Goal: Task Accomplishment & Management: Manage account settings

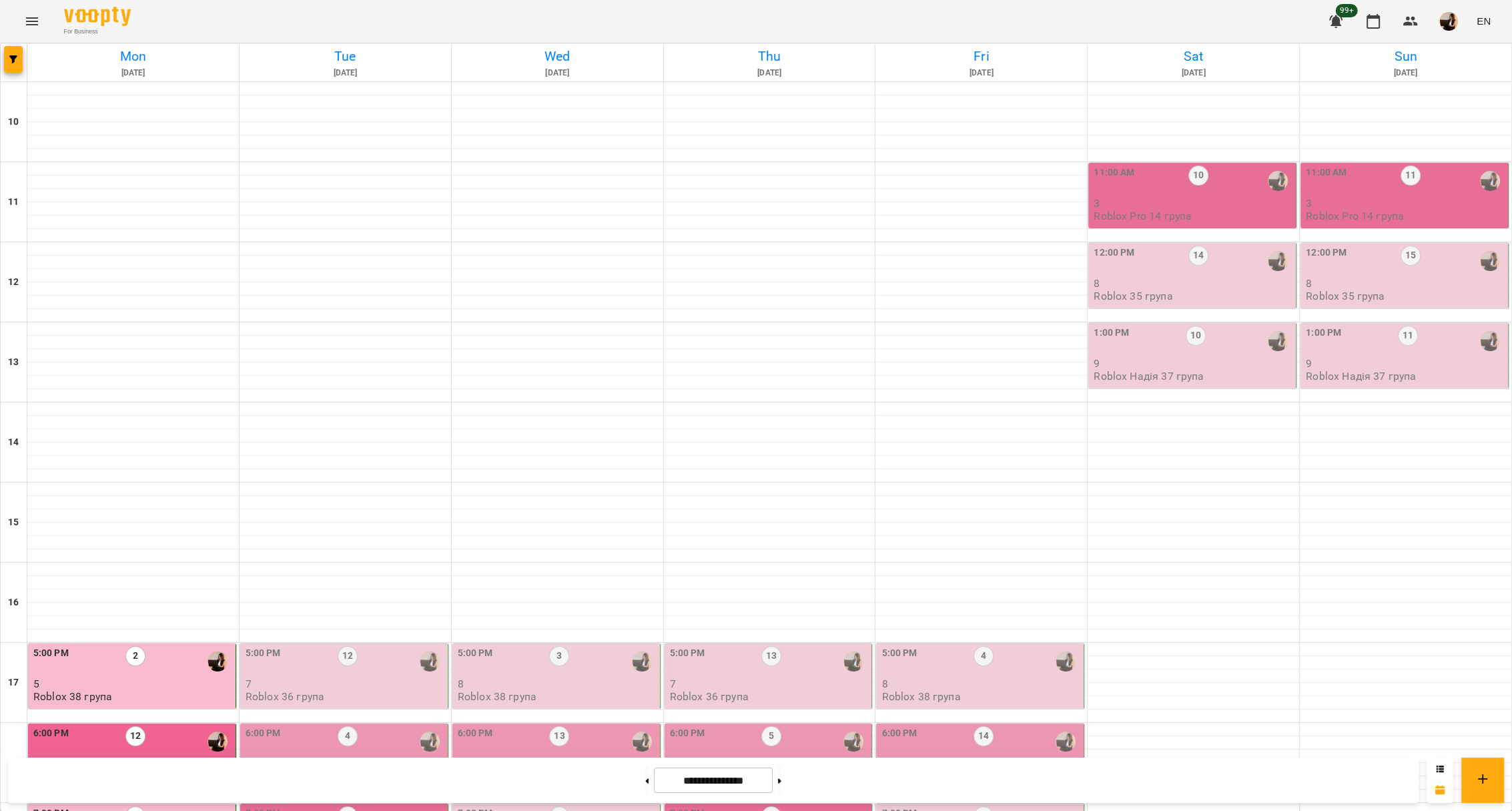
scroll to position [372, 0]
click at [401, 678] on p "7" at bounding box center [345, 684] width 199 height 11
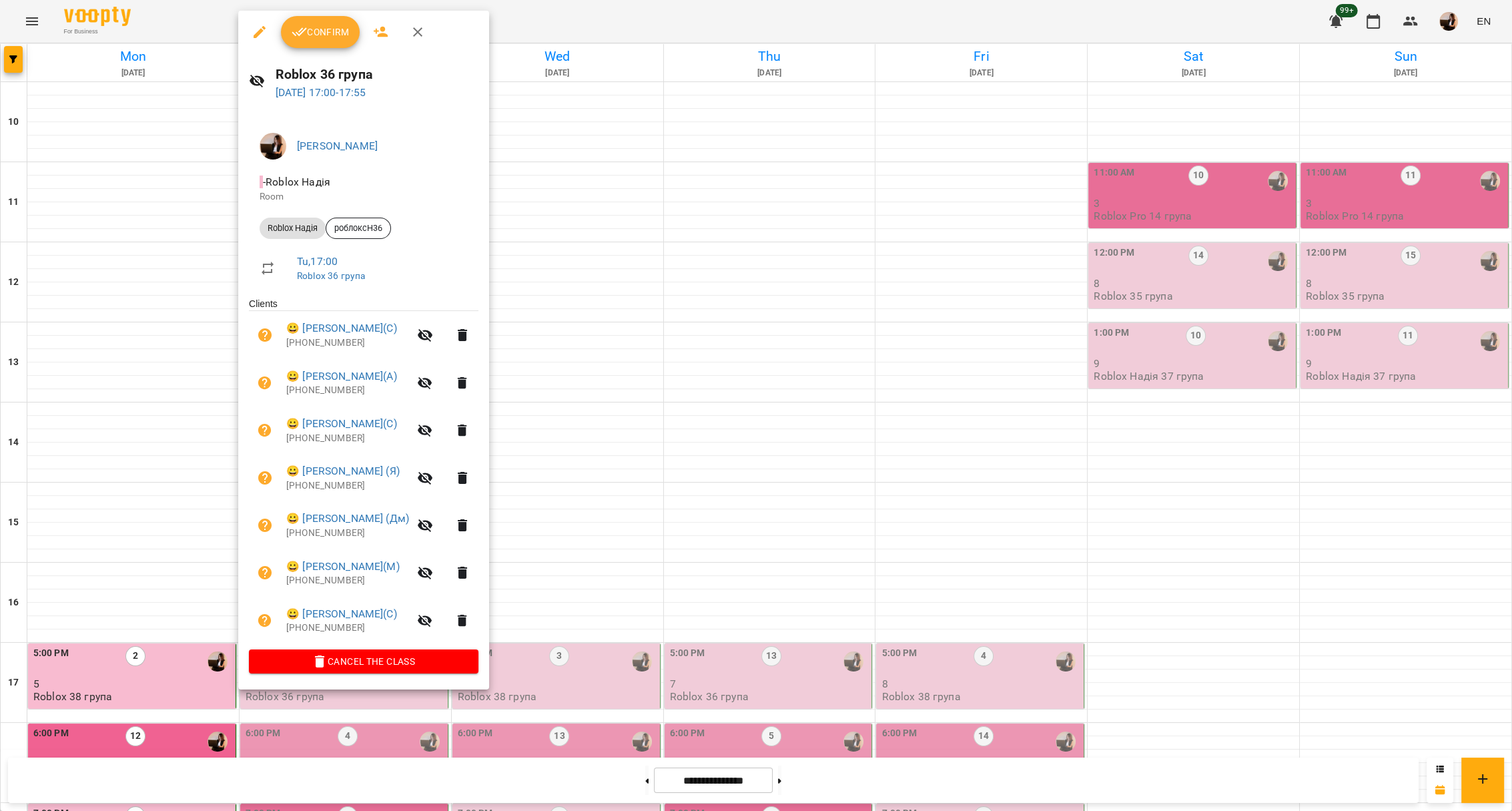
click at [623, 324] on div at bounding box center [756, 406] width 1512 height 811
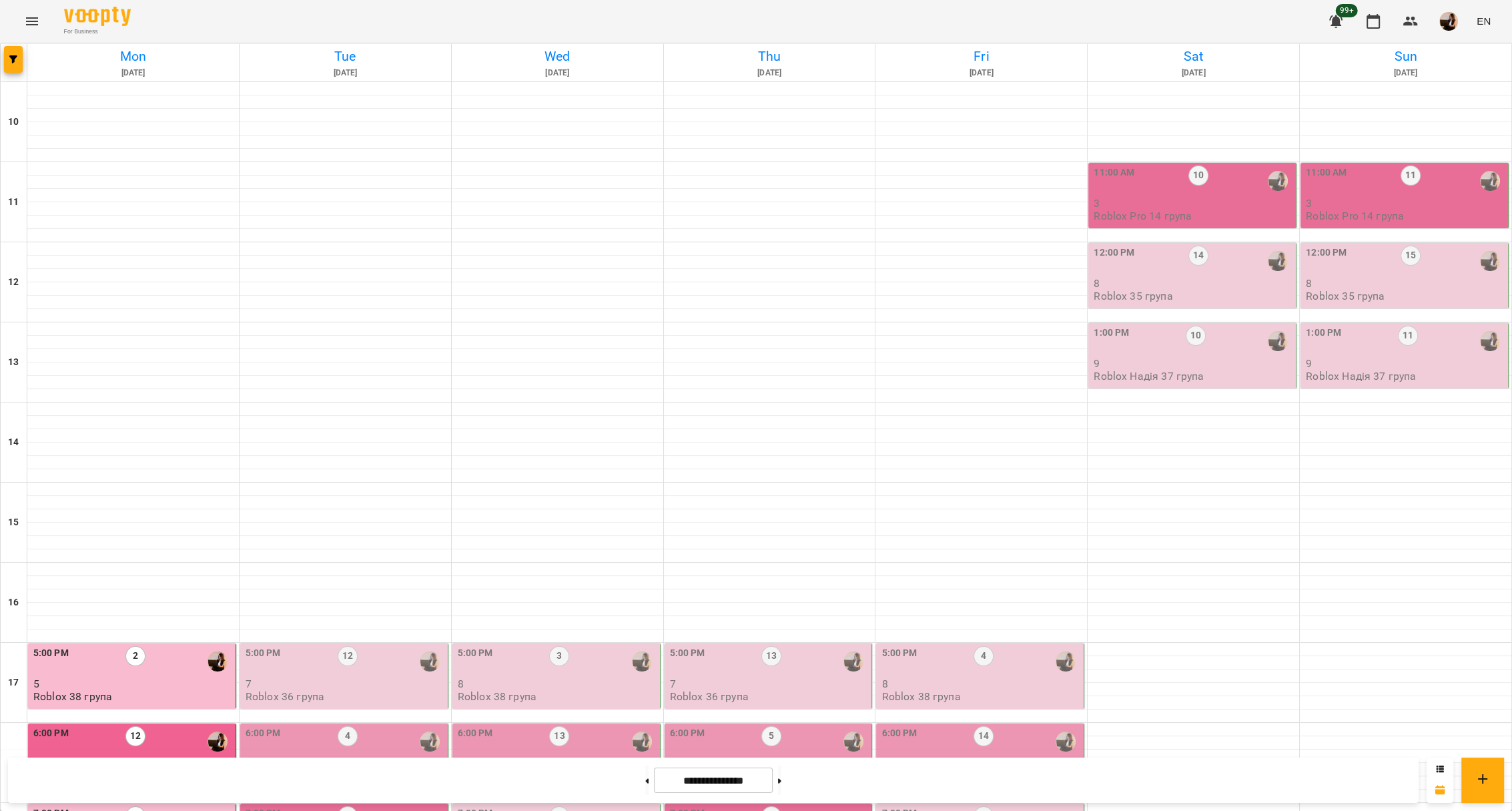
click at [402, 678] on p "7" at bounding box center [345, 684] width 199 height 11
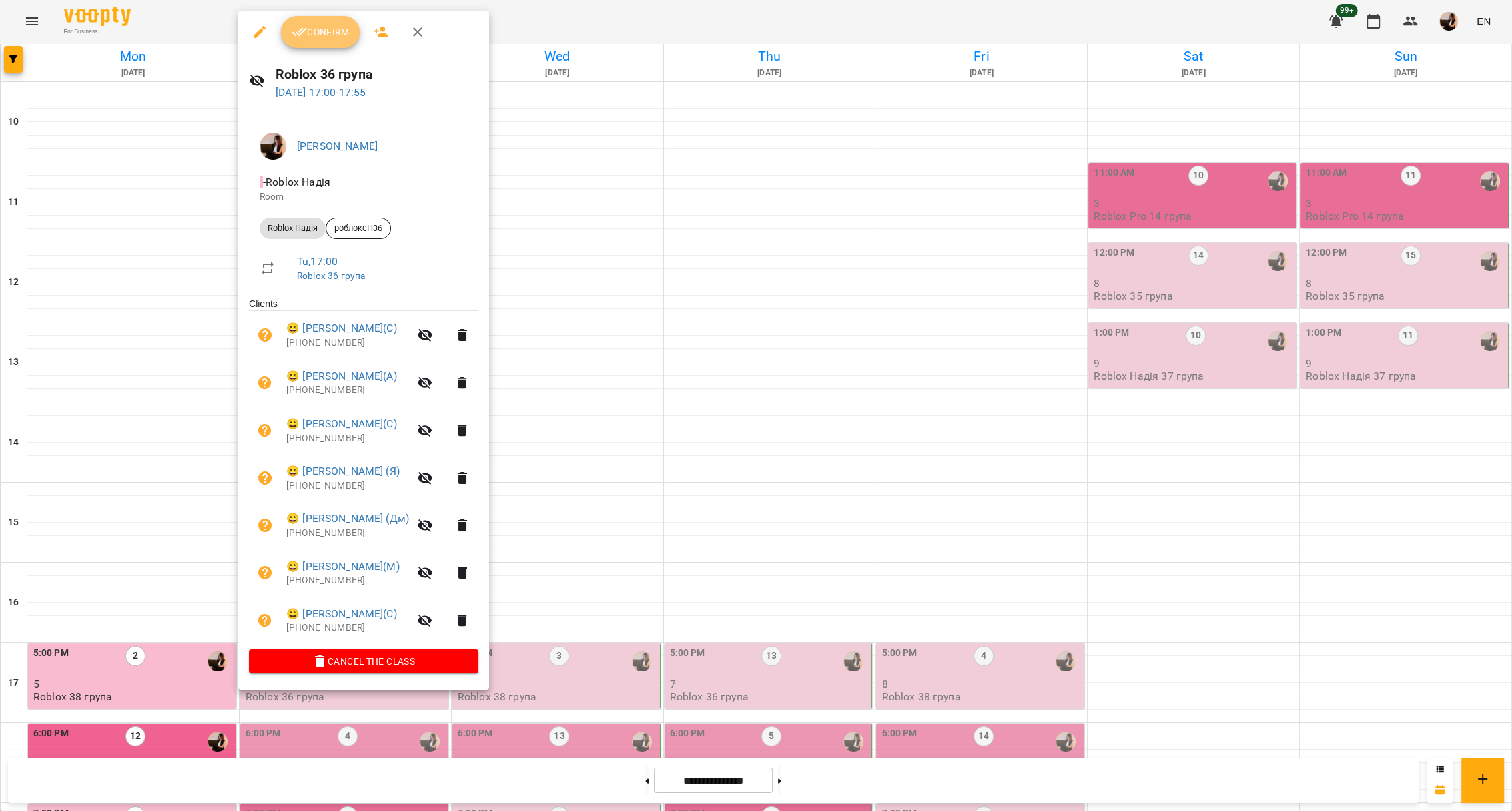
click at [328, 25] on span "Confirm" at bounding box center [320, 32] width 57 height 16
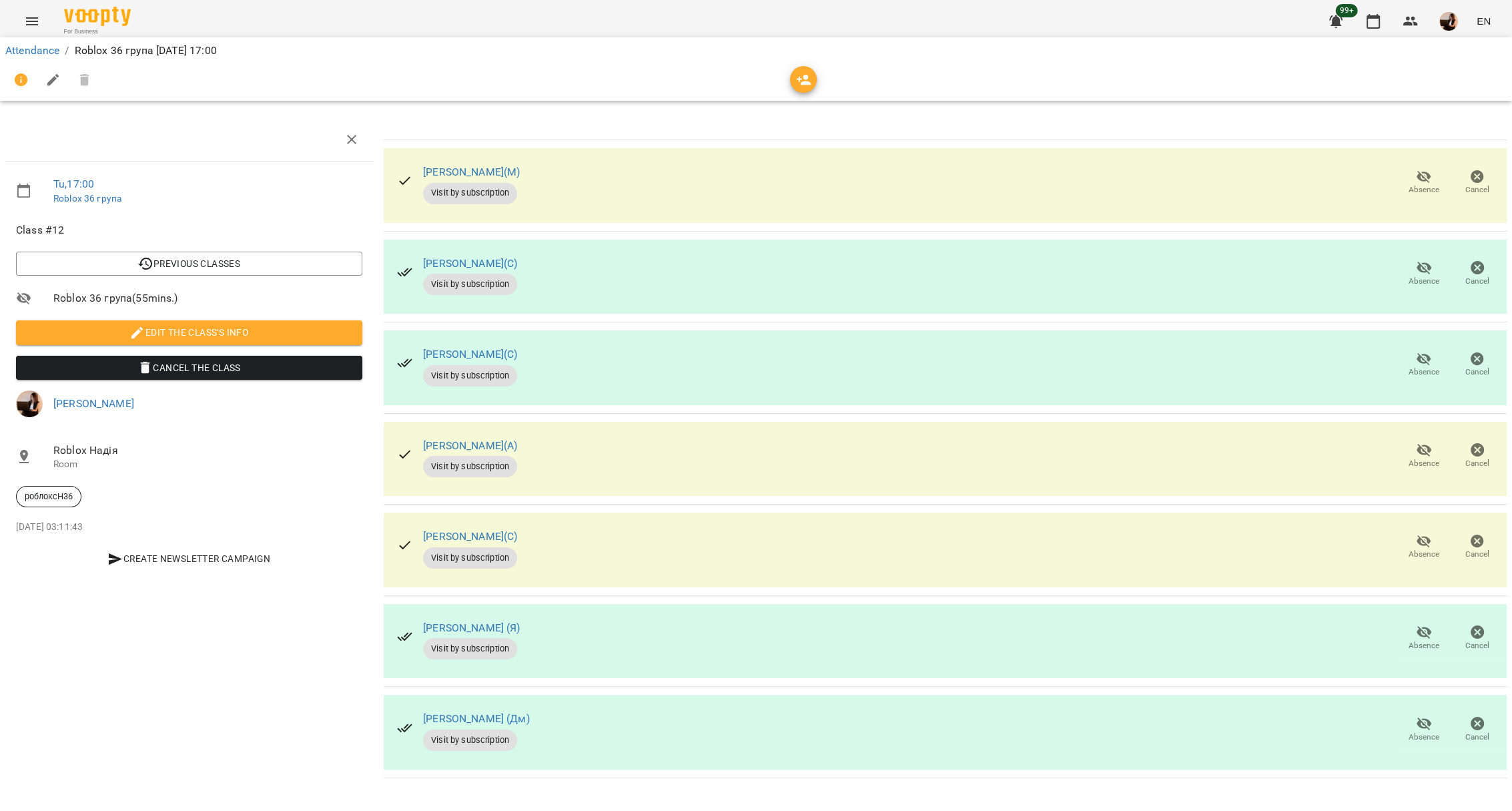
click at [1437, 176] on span "Absence" at bounding box center [1424, 182] width 37 height 27
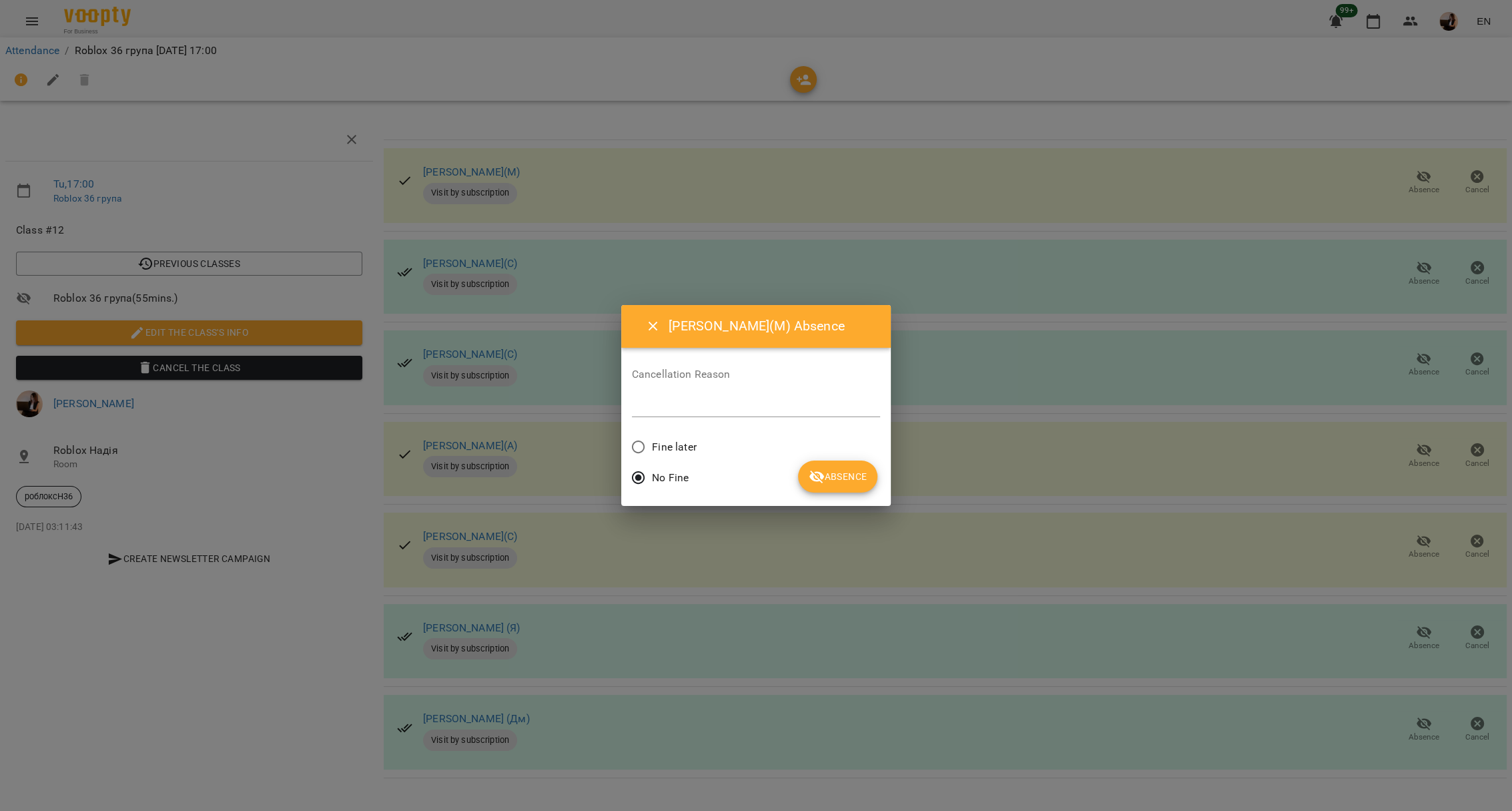
click at [828, 477] on span "Absence" at bounding box center [838, 476] width 58 height 16
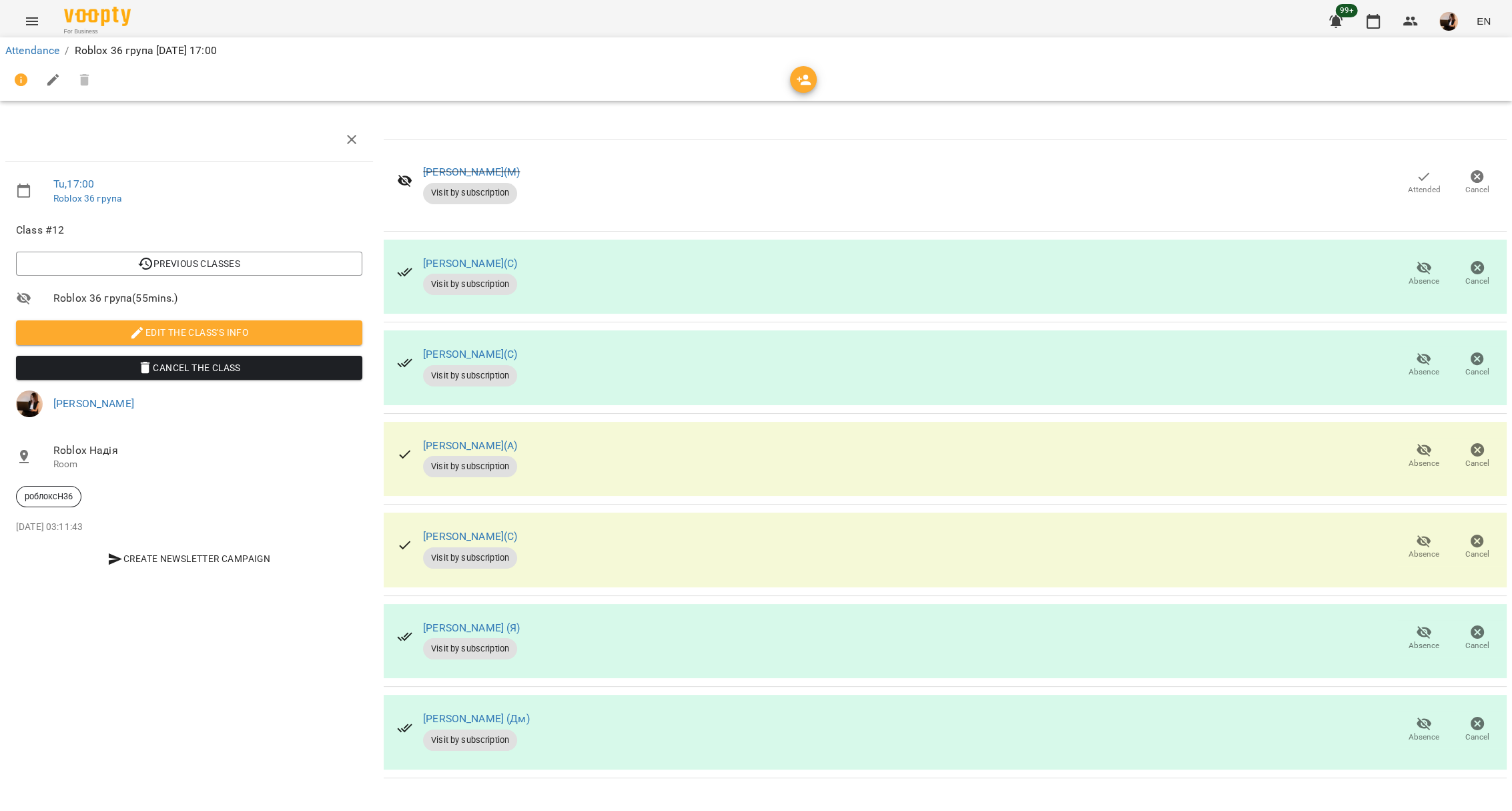
click at [1430, 259] on icon "button" at bounding box center [1423, 267] width 16 height 16
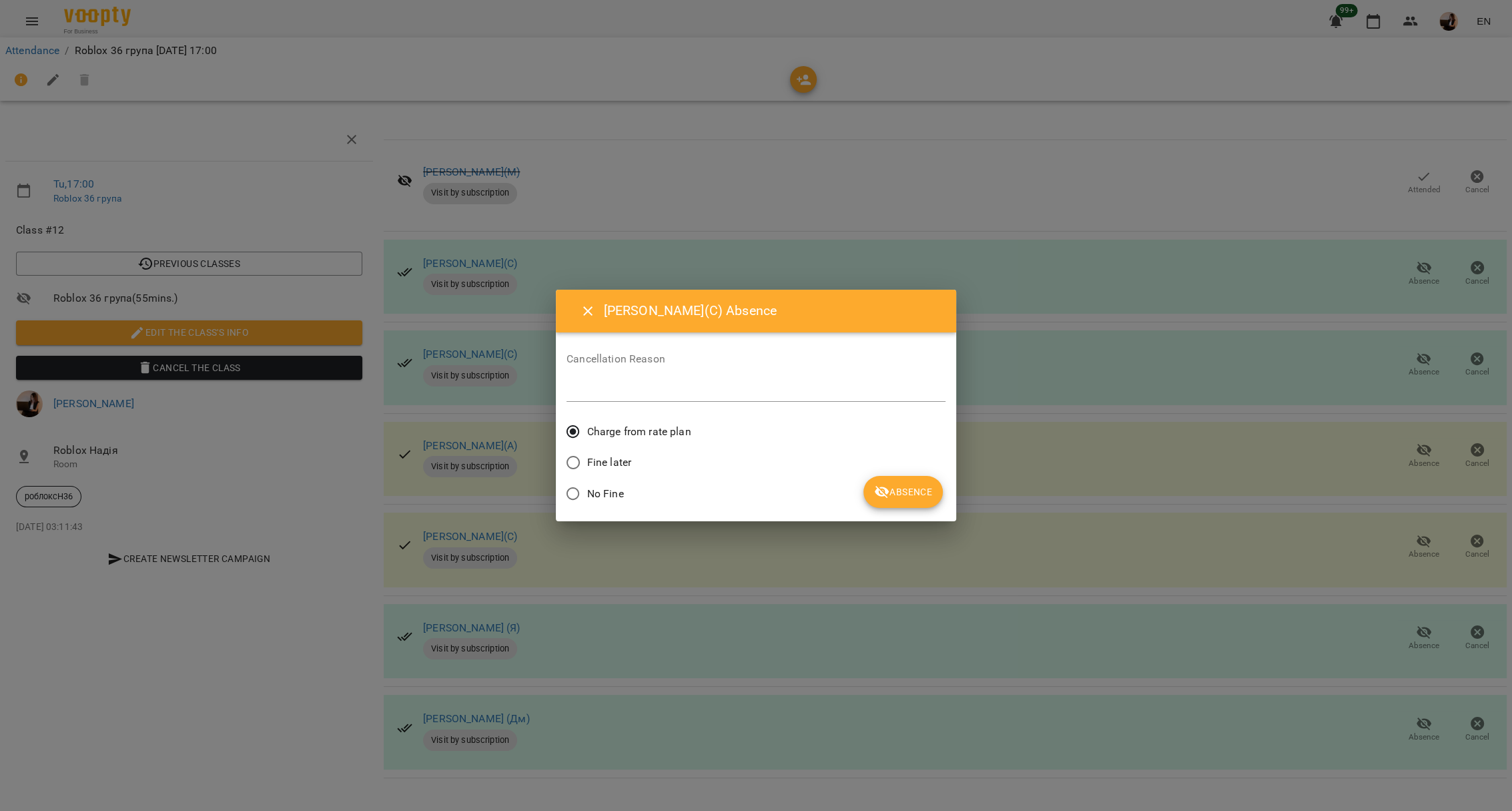
click at [902, 486] on span "Absence" at bounding box center [903, 491] width 58 height 16
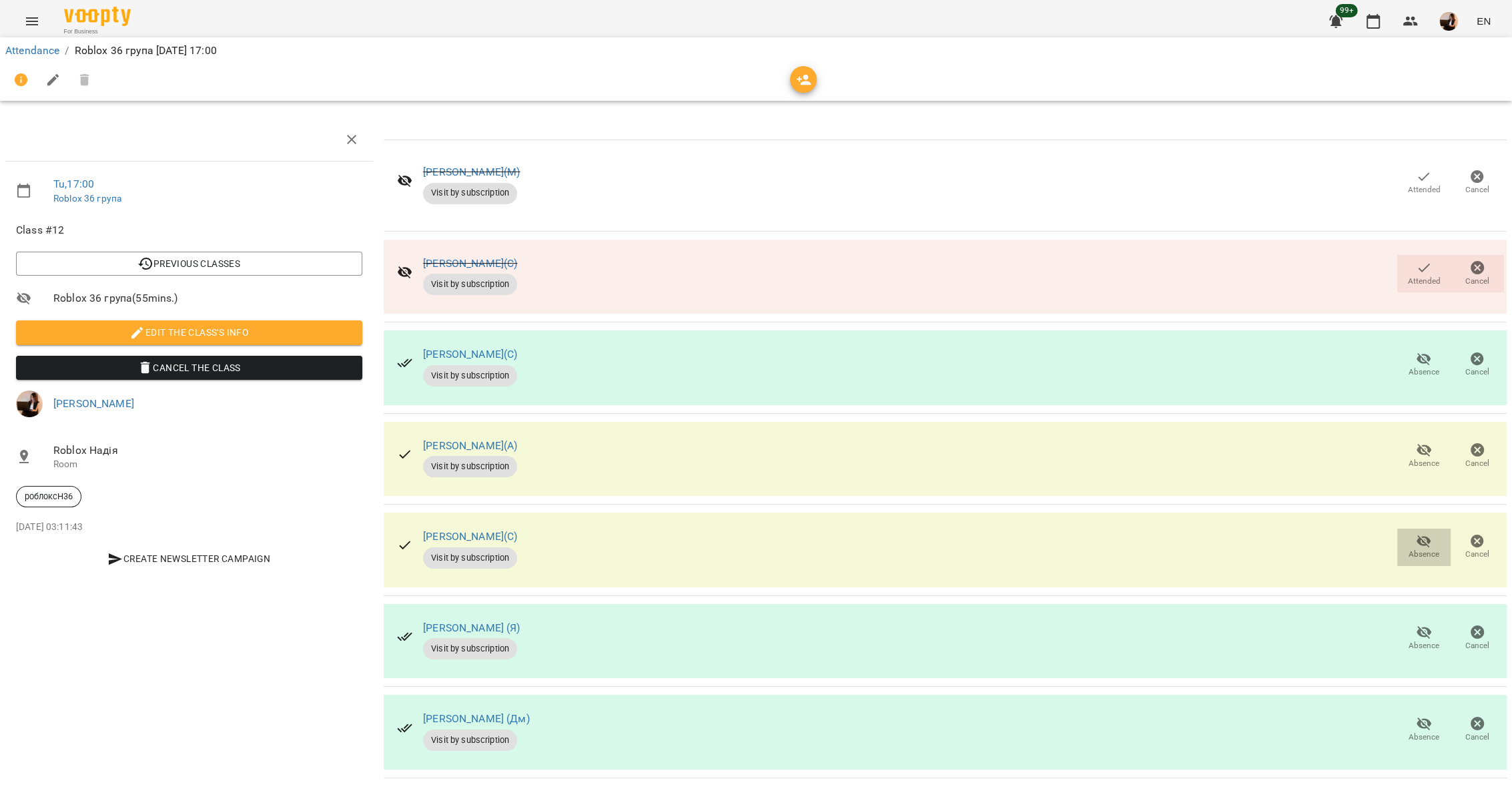
click at [1430, 535] on icon "button" at bounding box center [1423, 540] width 16 height 16
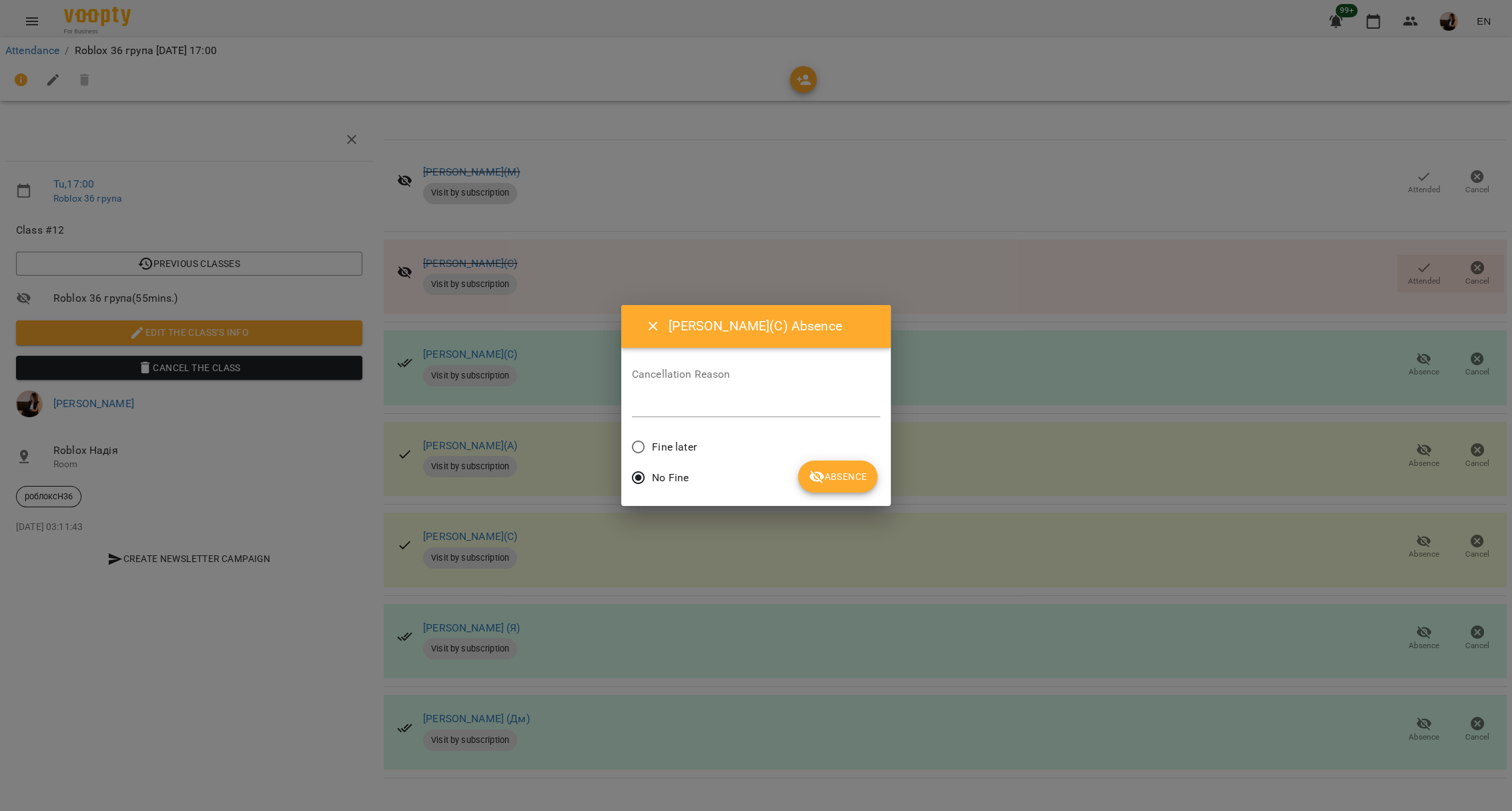
drag, startPoint x: 671, startPoint y: 435, endPoint x: 700, endPoint y: 443, distance: 30.1
click at [671, 435] on label "Fine later" at bounding box center [661, 447] width 72 height 28
click at [862, 457] on div "Fine later" at bounding box center [756, 448] width 249 height 31
click at [861, 460] on button "Absence" at bounding box center [837, 476] width 80 height 32
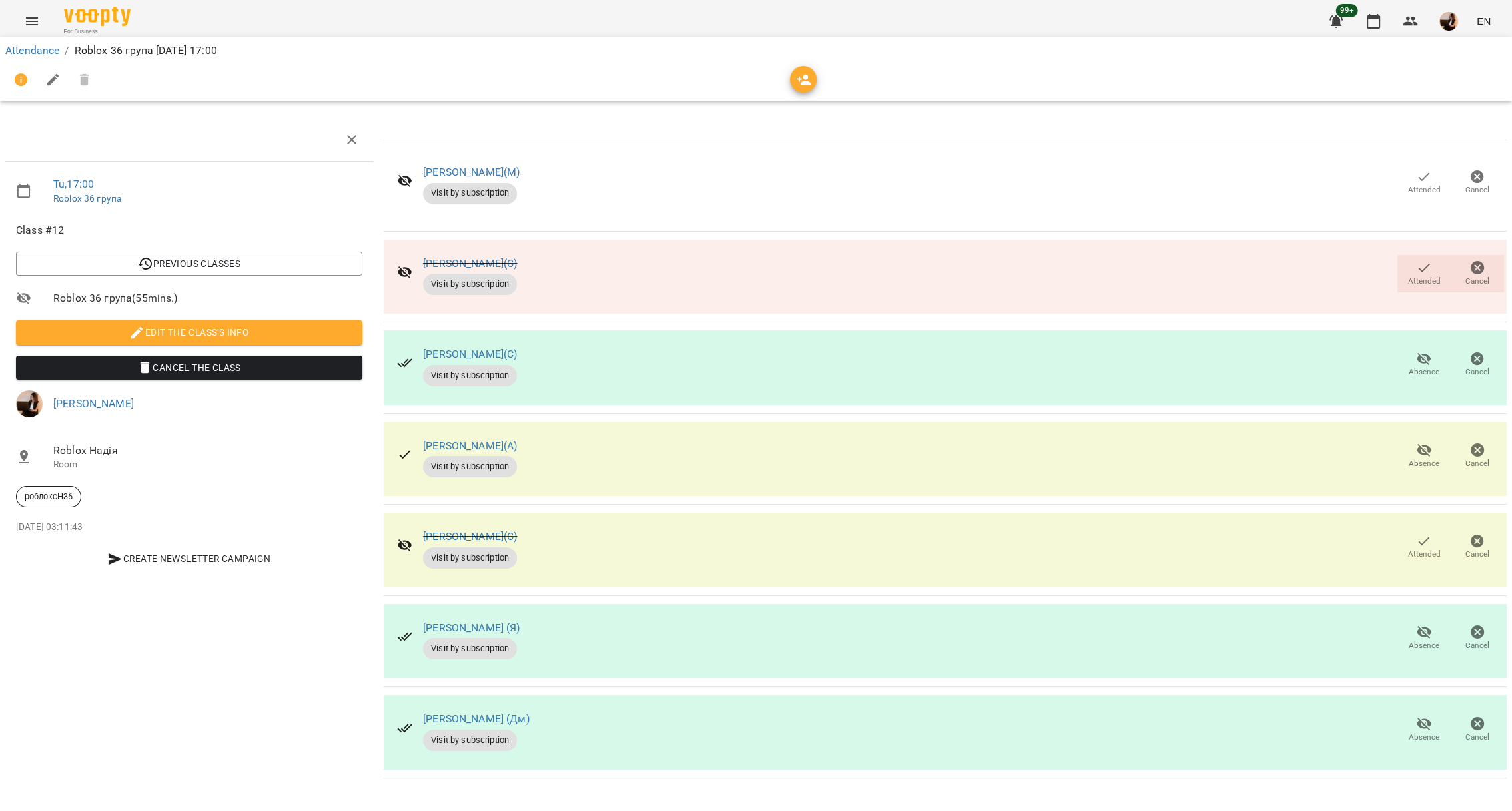
click at [1421, 181] on icon "button" at bounding box center [1423, 176] width 16 height 16
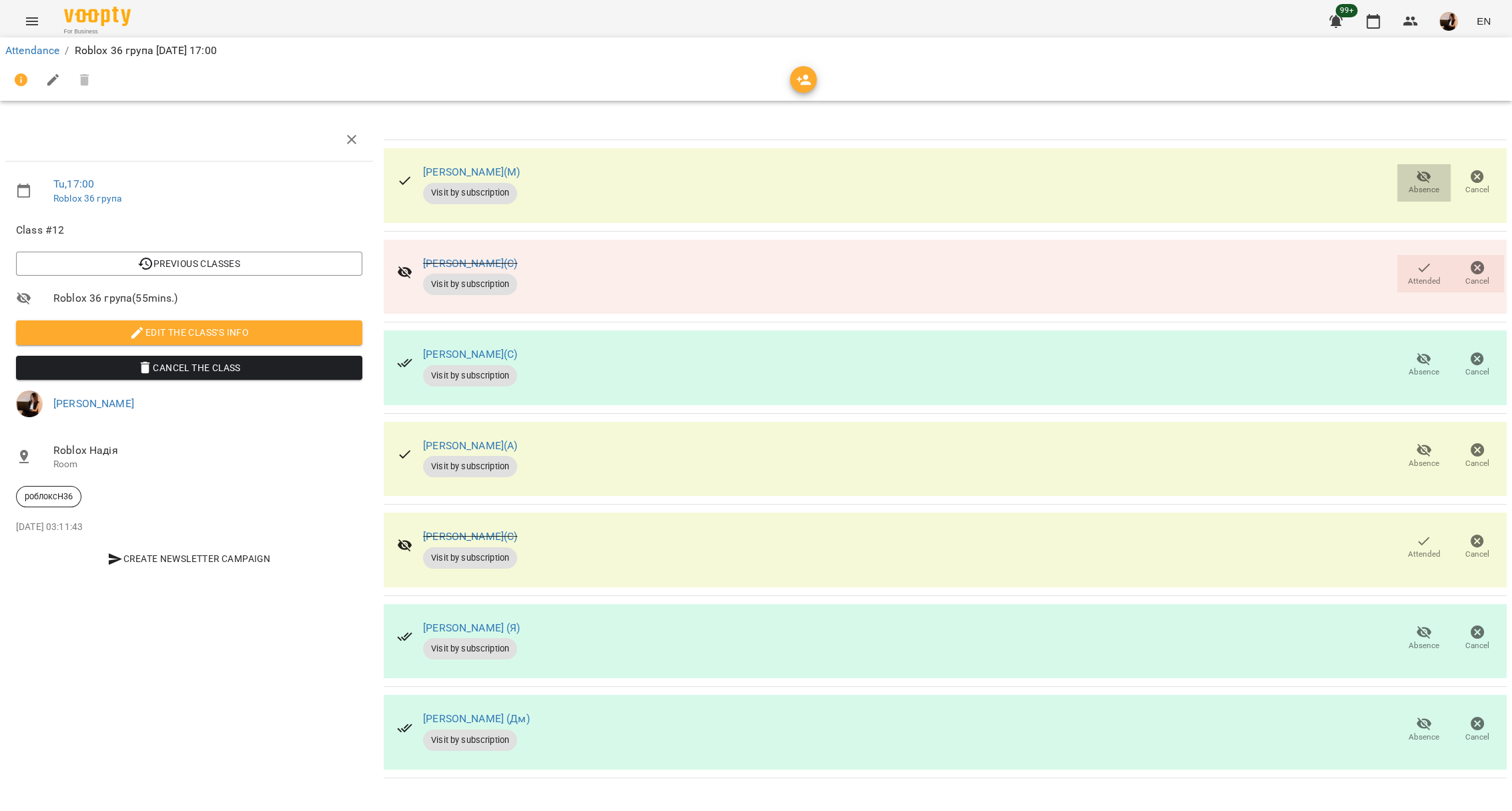
click at [1426, 181] on icon "button" at bounding box center [1423, 176] width 16 height 16
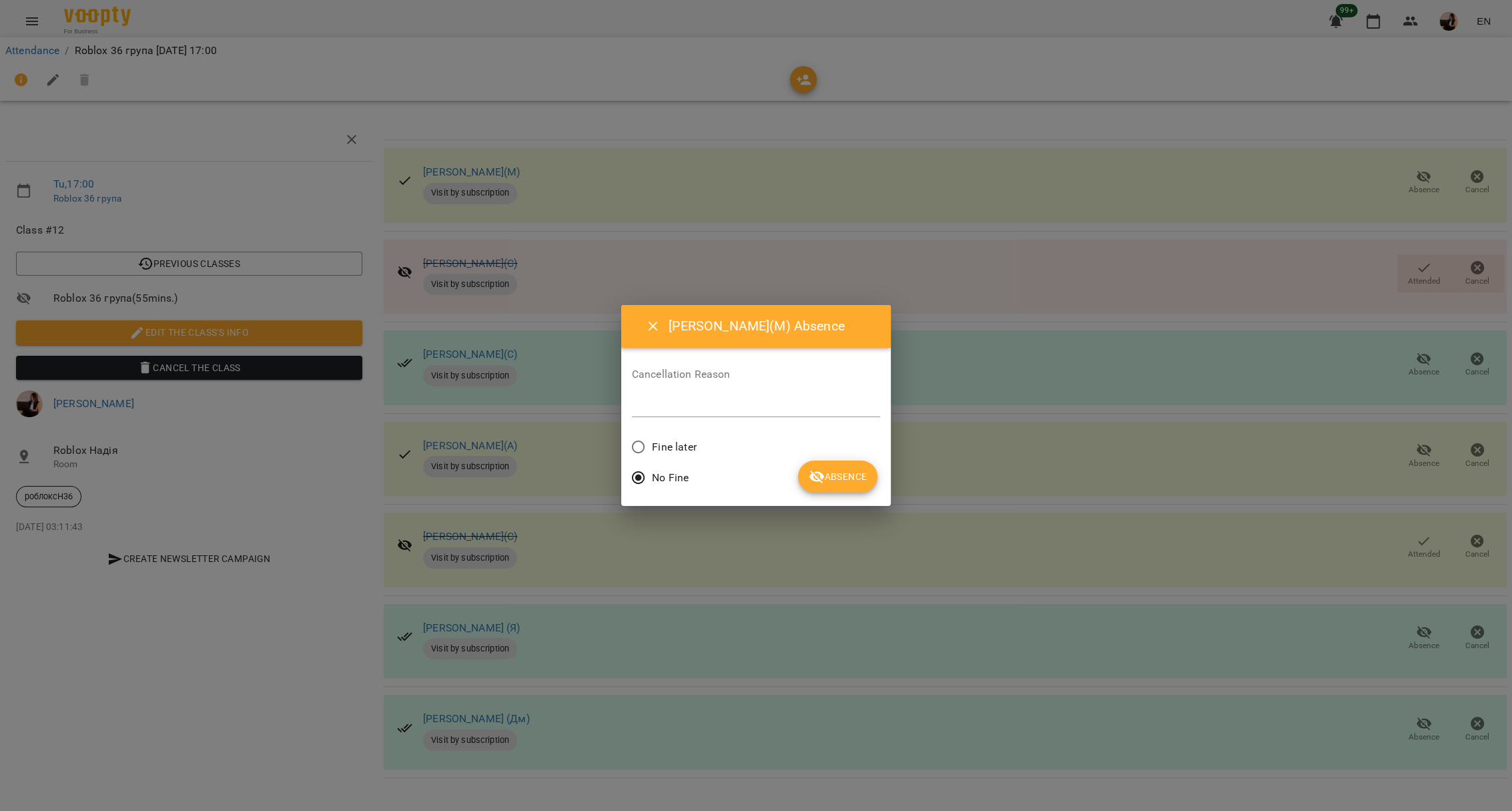
click at [675, 451] on span "Fine later" at bounding box center [674, 446] width 44 height 16
click at [822, 466] on button "Absence" at bounding box center [837, 476] width 80 height 32
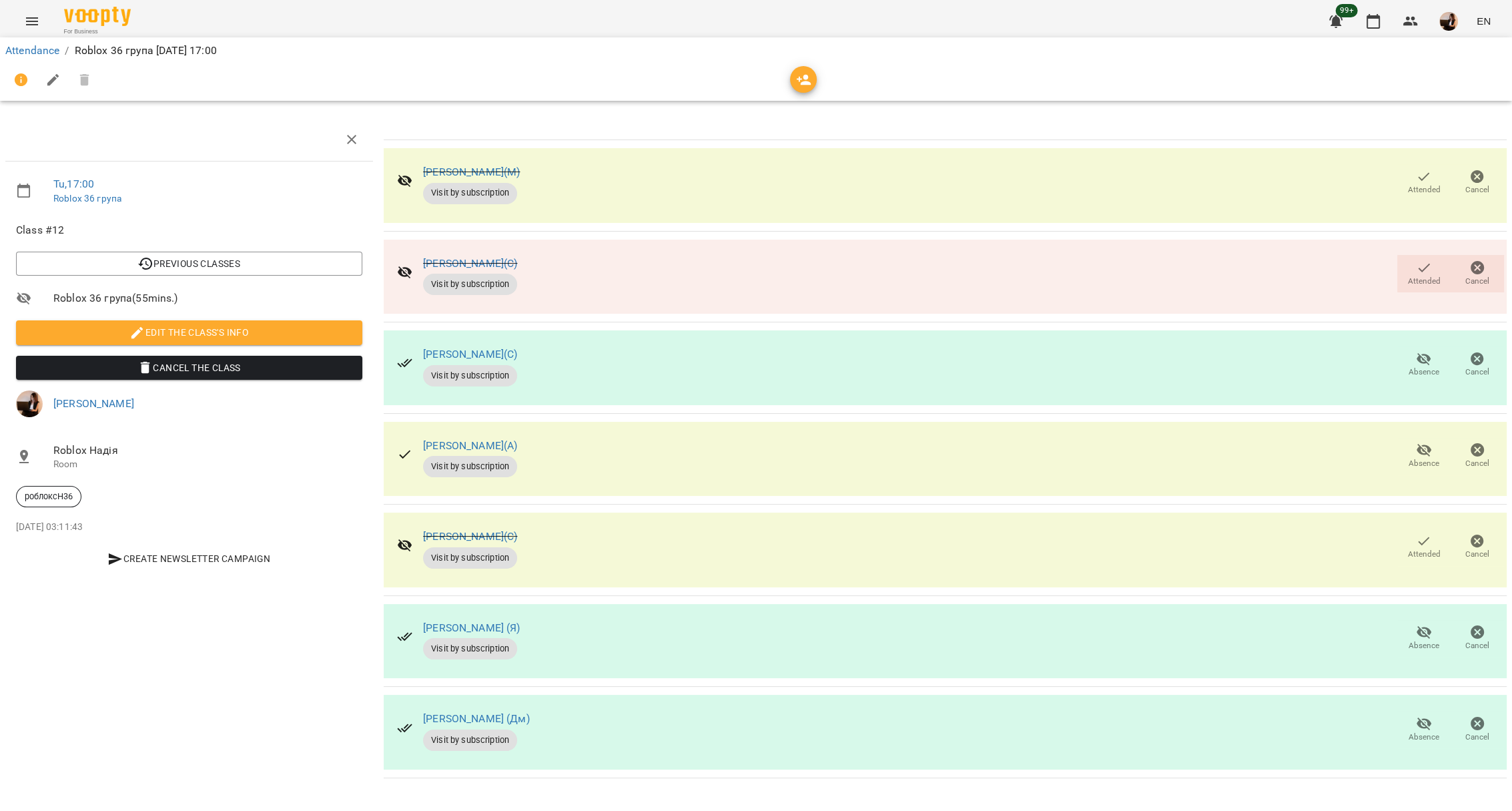
click at [1428, 253] on div "Attended Cancel" at bounding box center [1450, 273] width 112 height 43
click at [1434, 261] on span "Attended" at bounding box center [1424, 273] width 37 height 27
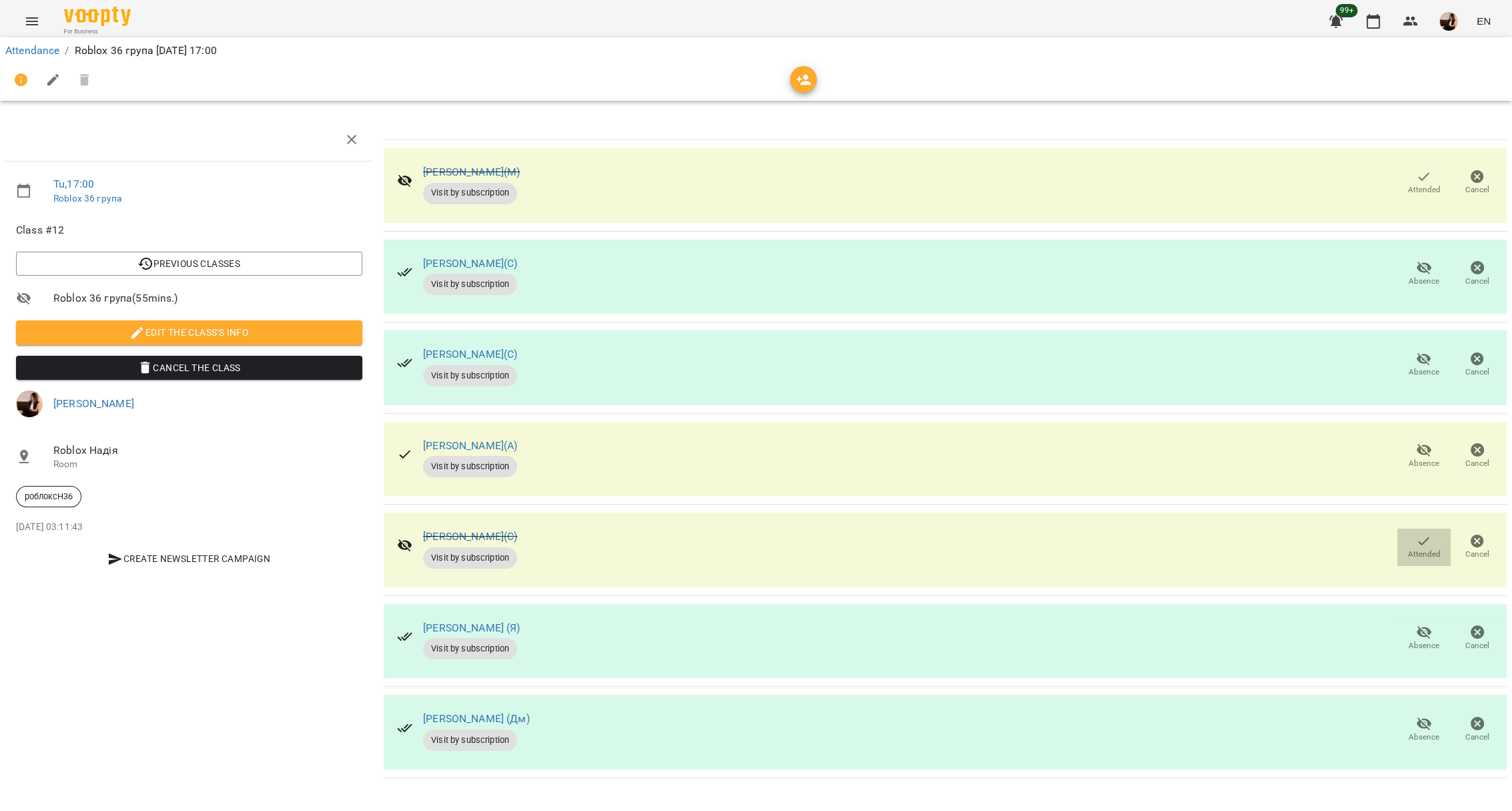
click at [1413, 540] on span "Attended" at bounding box center [1424, 546] width 37 height 27
click at [4, 44] on div "Attendance / Roblox 36 група [DATE] 17:00" at bounding box center [756, 51] width 1506 height 21
click at [12, 59] on div "Attendance / Roblox 36 група [DATE] 17:00" at bounding box center [756, 51] width 1506 height 21
click at [24, 54] on link "Attendance" at bounding box center [33, 51] width 54 height 12
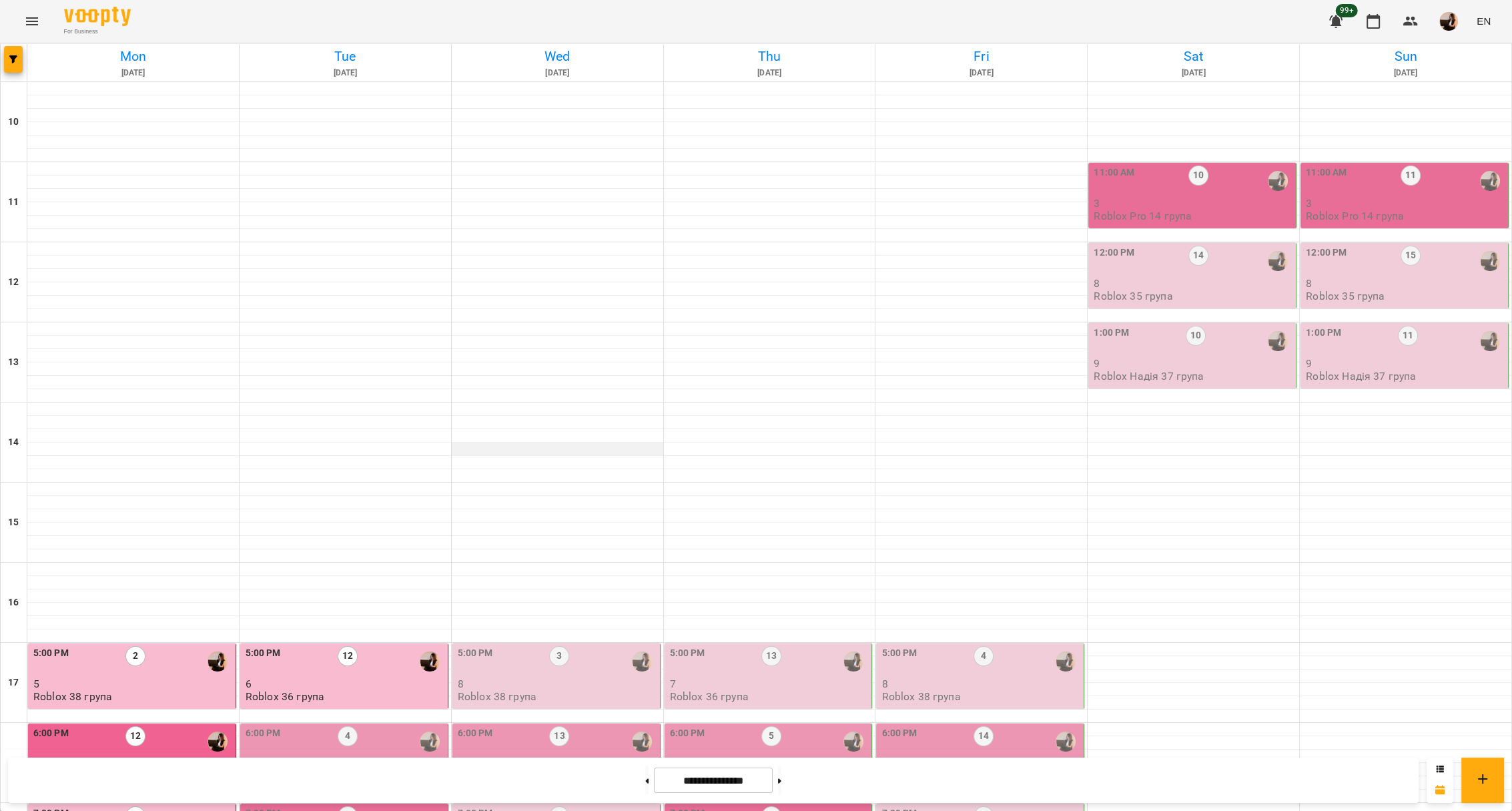
scroll to position [356, 0]
click at [395, 726] on div "6:00 PM 4" at bounding box center [345, 741] width 199 height 30
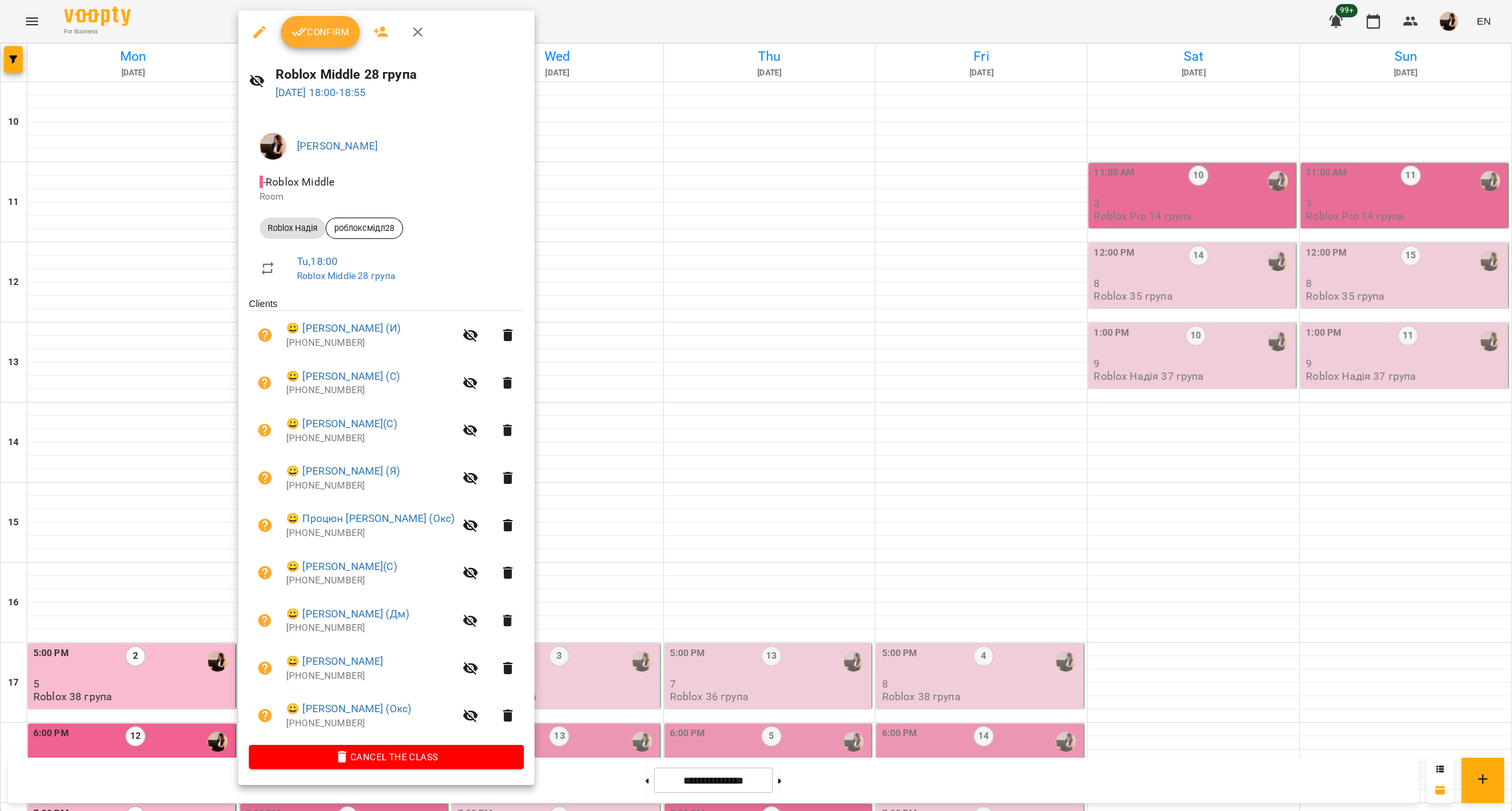
click at [327, 27] on span "Confirm" at bounding box center [320, 32] width 57 height 16
